Goal: Navigation & Orientation: Find specific page/section

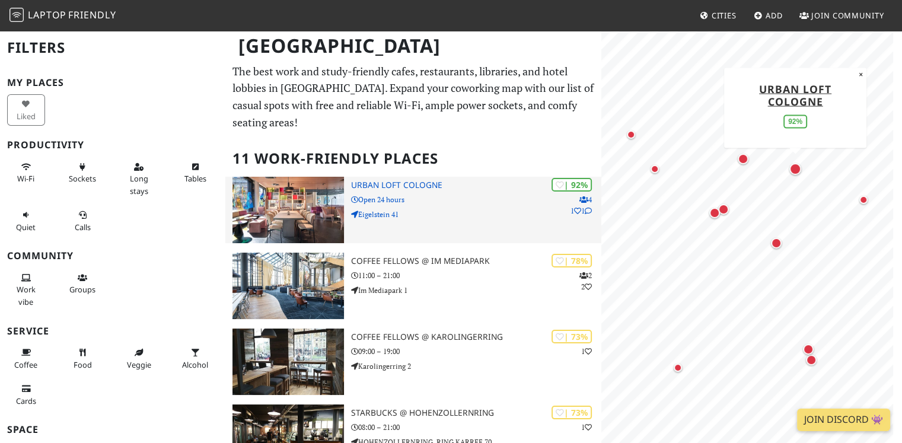
click at [410, 209] on p "Eigelstein 41" at bounding box center [476, 214] width 251 height 11
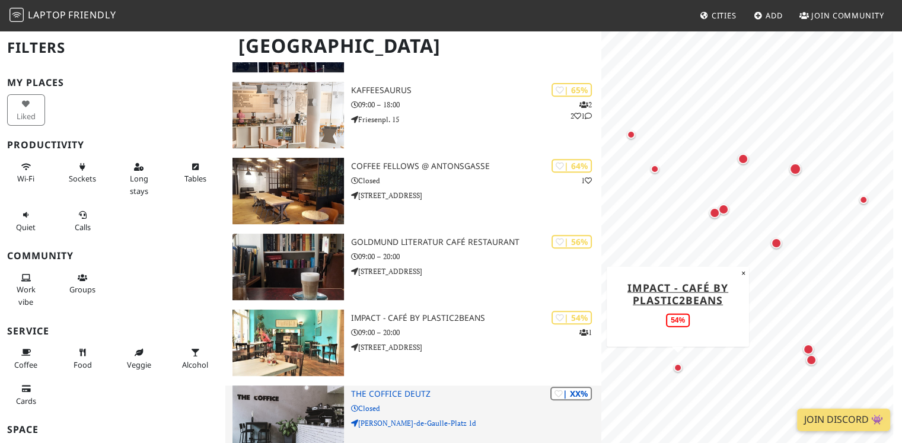
scroll to position [627, 0]
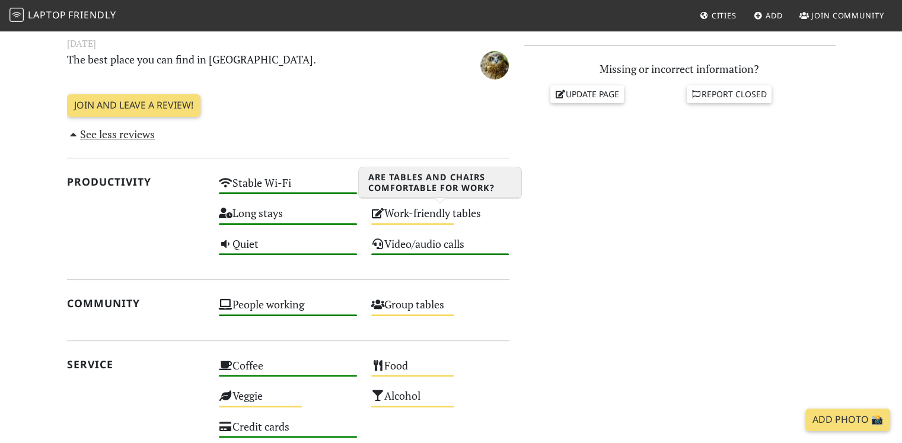
scroll to position [652, 0]
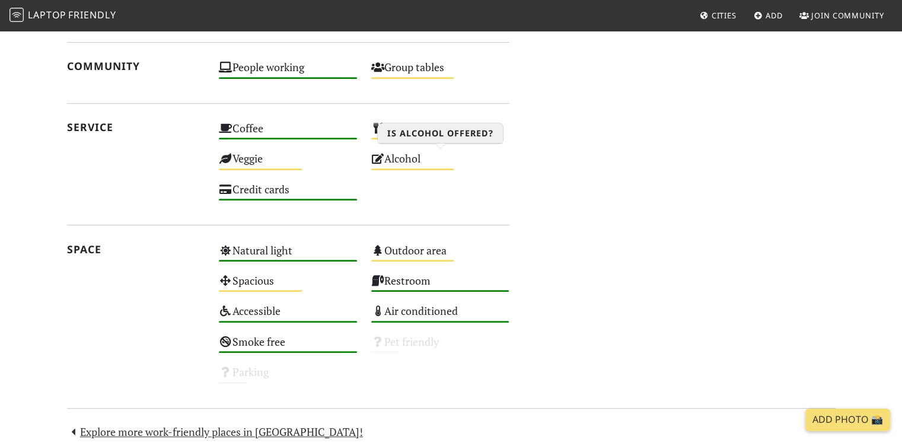
click at [404, 168] on div "Medium" at bounding box center [412, 169] width 83 height 2
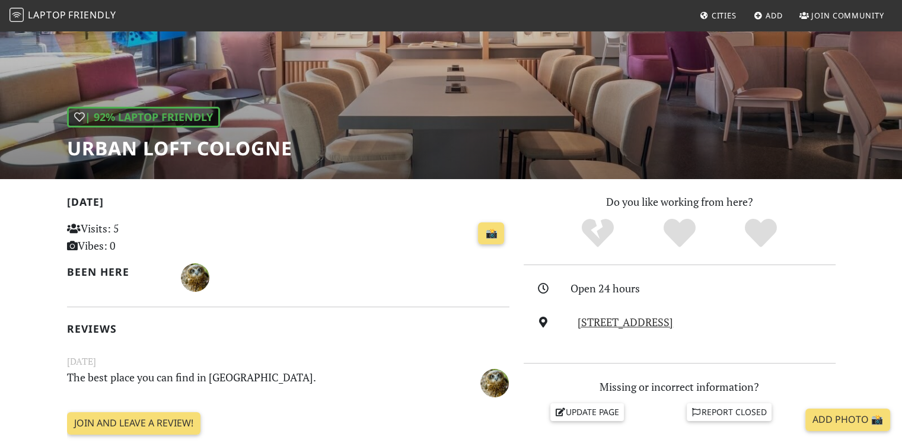
scroll to position [0, 0]
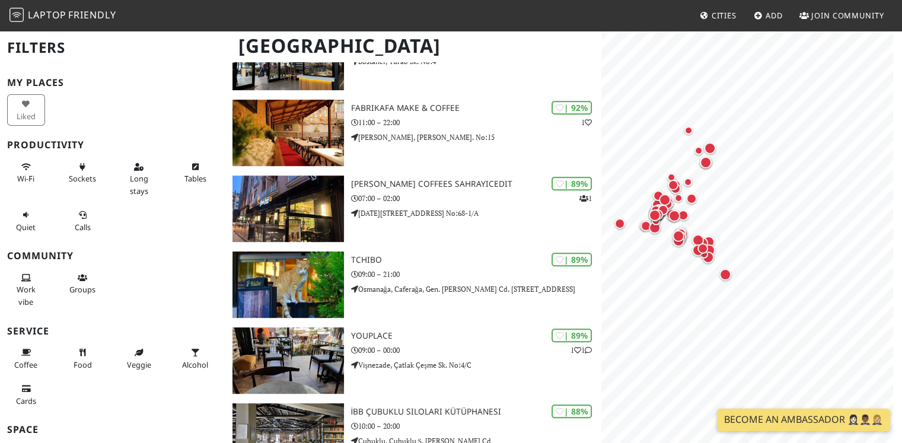
scroll to position [534, 0]
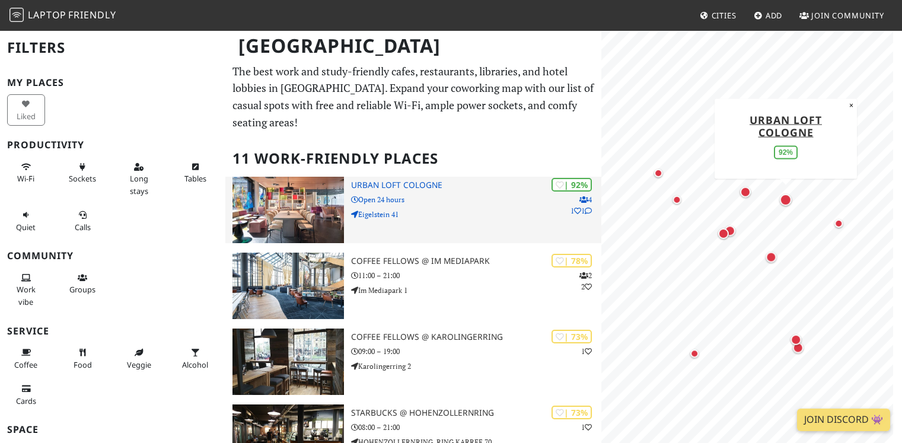
scroll to position [59, 0]
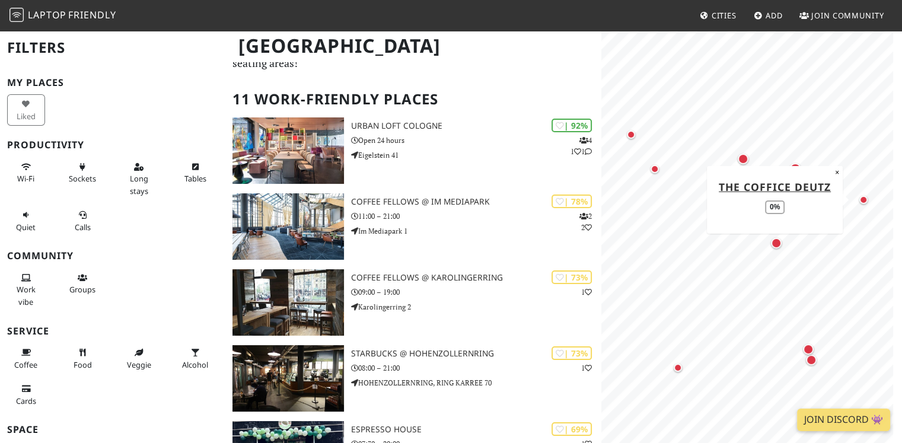
click at [861, 197] on div "Map marker" at bounding box center [863, 200] width 8 height 8
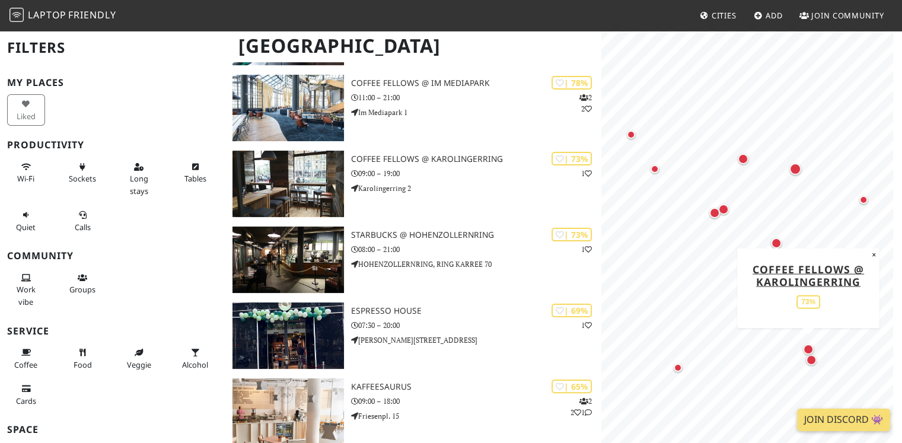
scroll to position [0, 0]
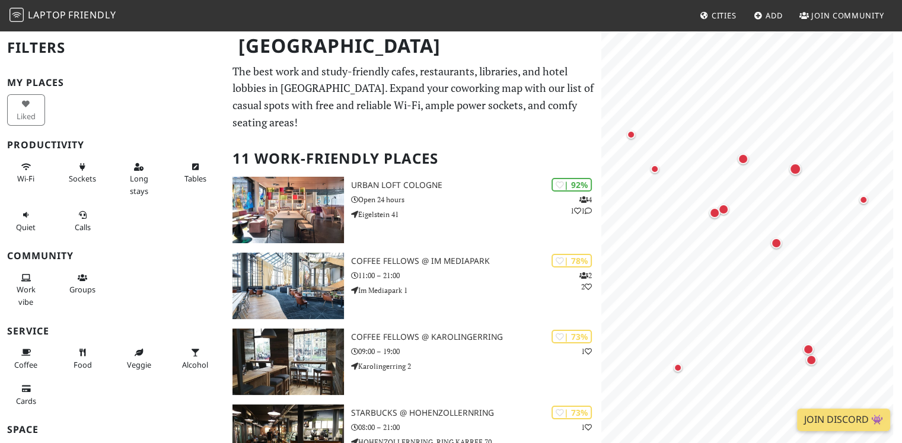
click at [30, 17] on span "Laptop" at bounding box center [47, 14] width 39 height 13
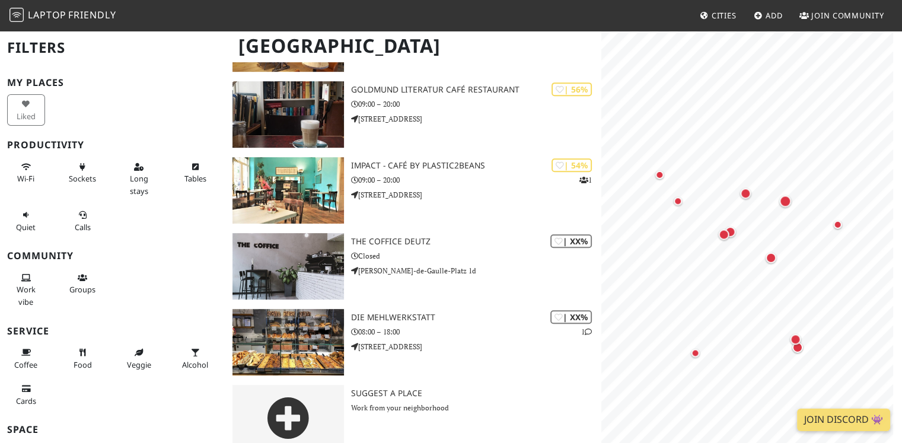
scroll to position [627, 0]
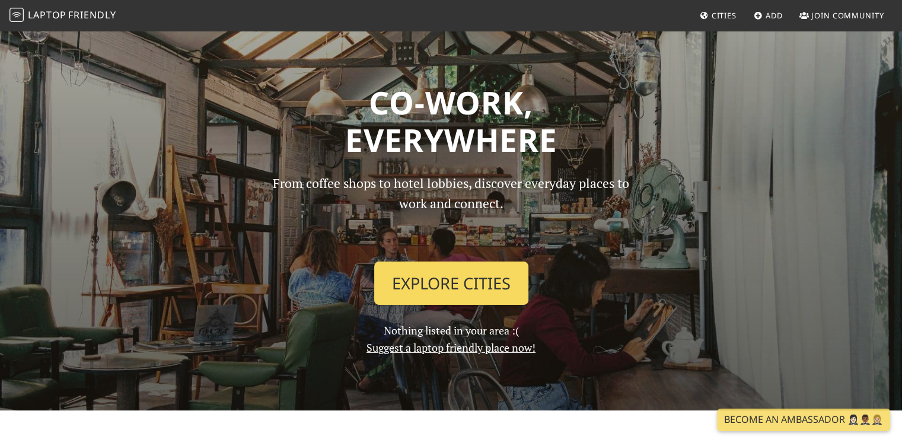
click at [501, 273] on link "Explore Cities" at bounding box center [451, 284] width 154 height 44
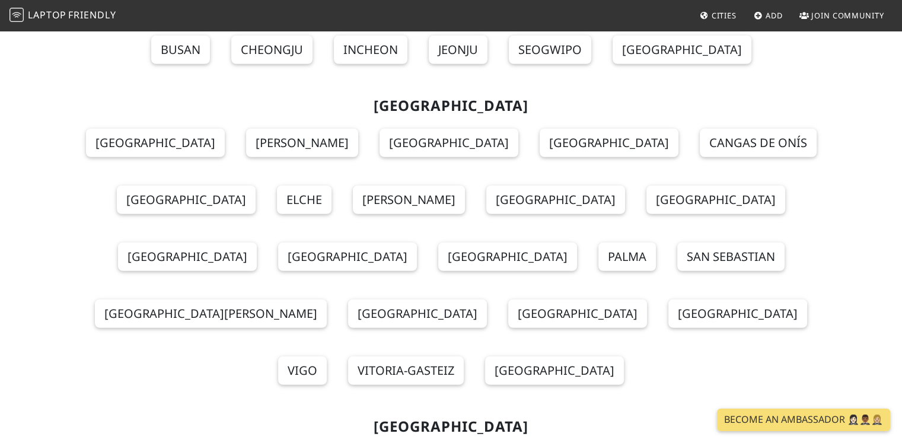
scroll to position [12280, 0]
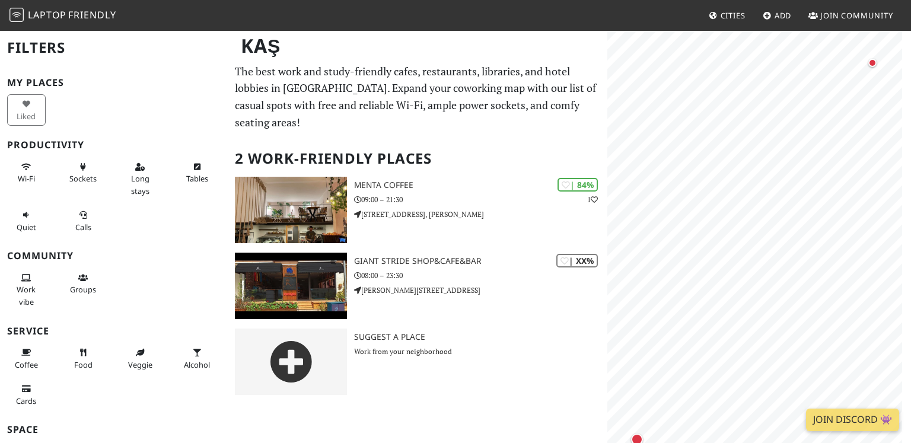
click at [85, 14] on span "Friendly" at bounding box center [91, 14] width 47 height 13
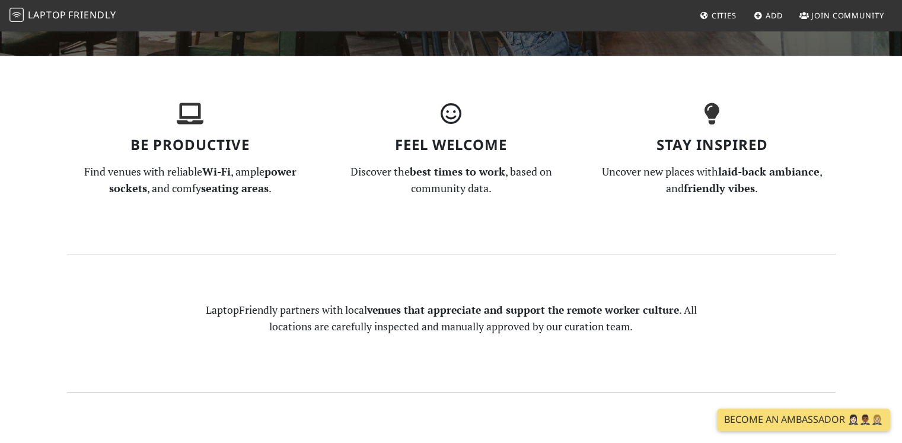
scroll to position [356, 0]
